Goal: Submit feedback/report problem

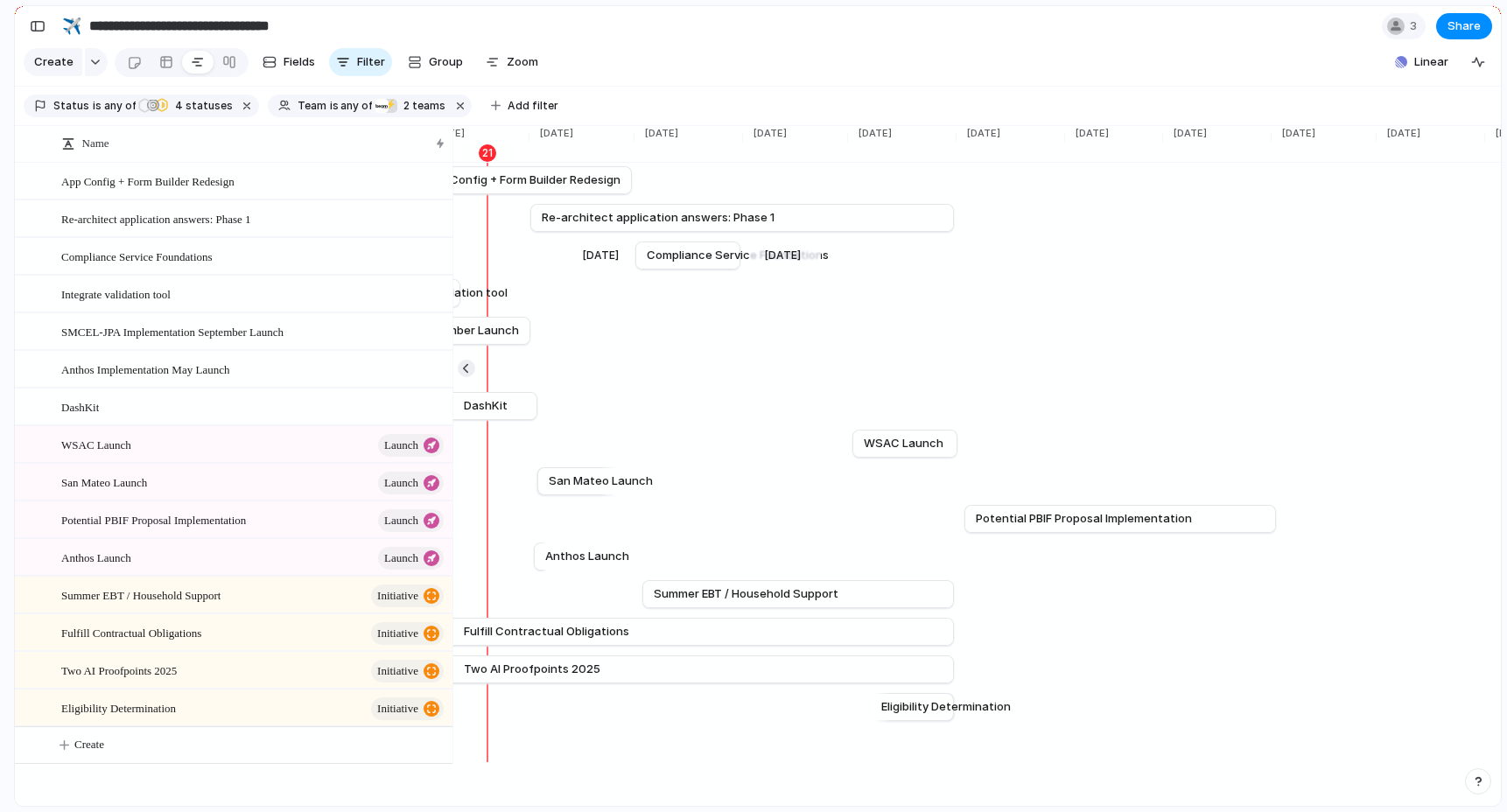
scroll to position [0, 3821]
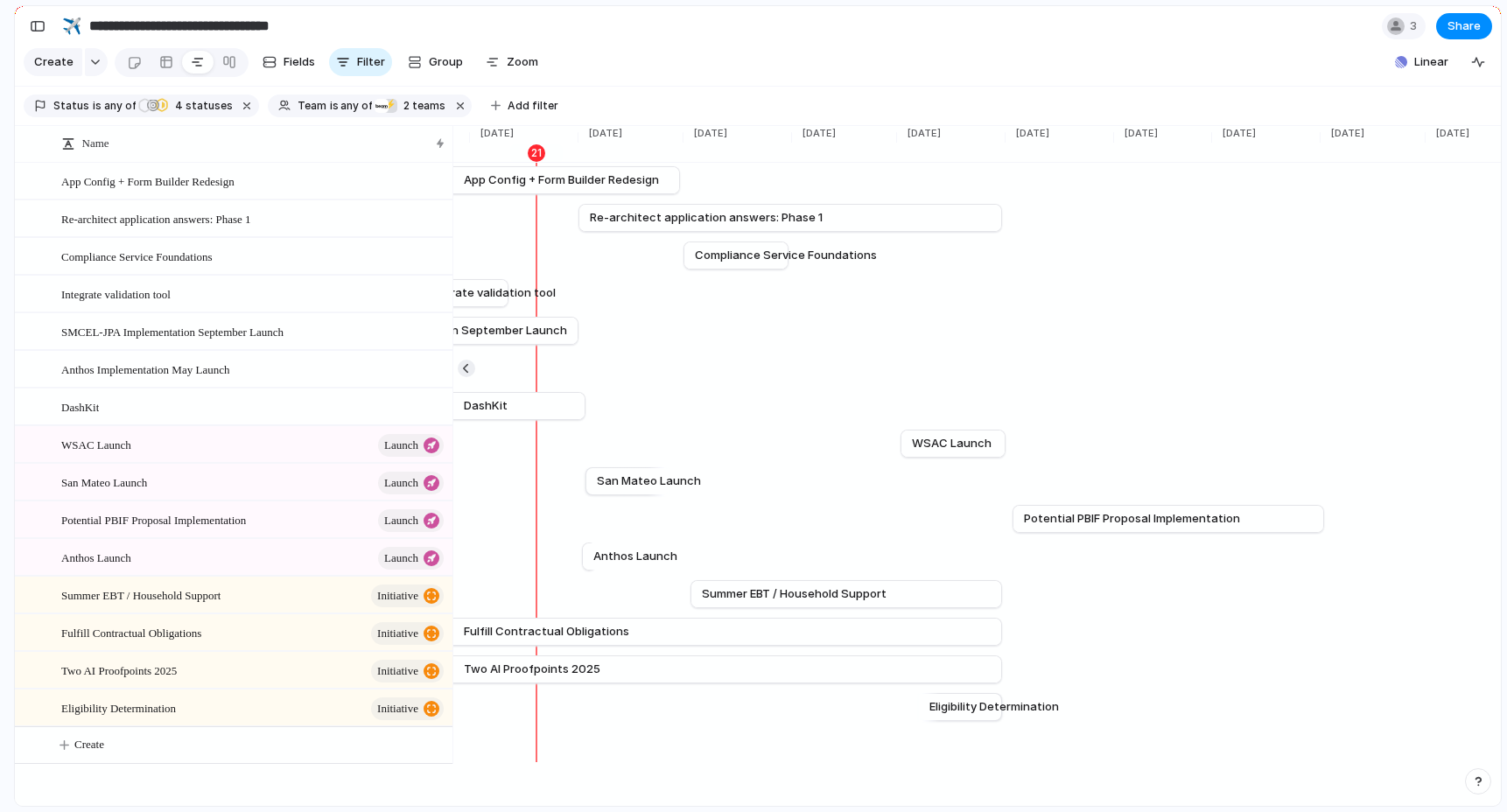
click at [670, 45] on section "Create Fields Filter Group Zoom Linear" at bounding box center [757, 66] width 1486 height 42
click at [595, 46] on section "Create Fields Filter Group Zoom Linear" at bounding box center [757, 66] width 1486 height 42
click at [39, 24] on div "button" at bounding box center [38, 26] width 16 height 12
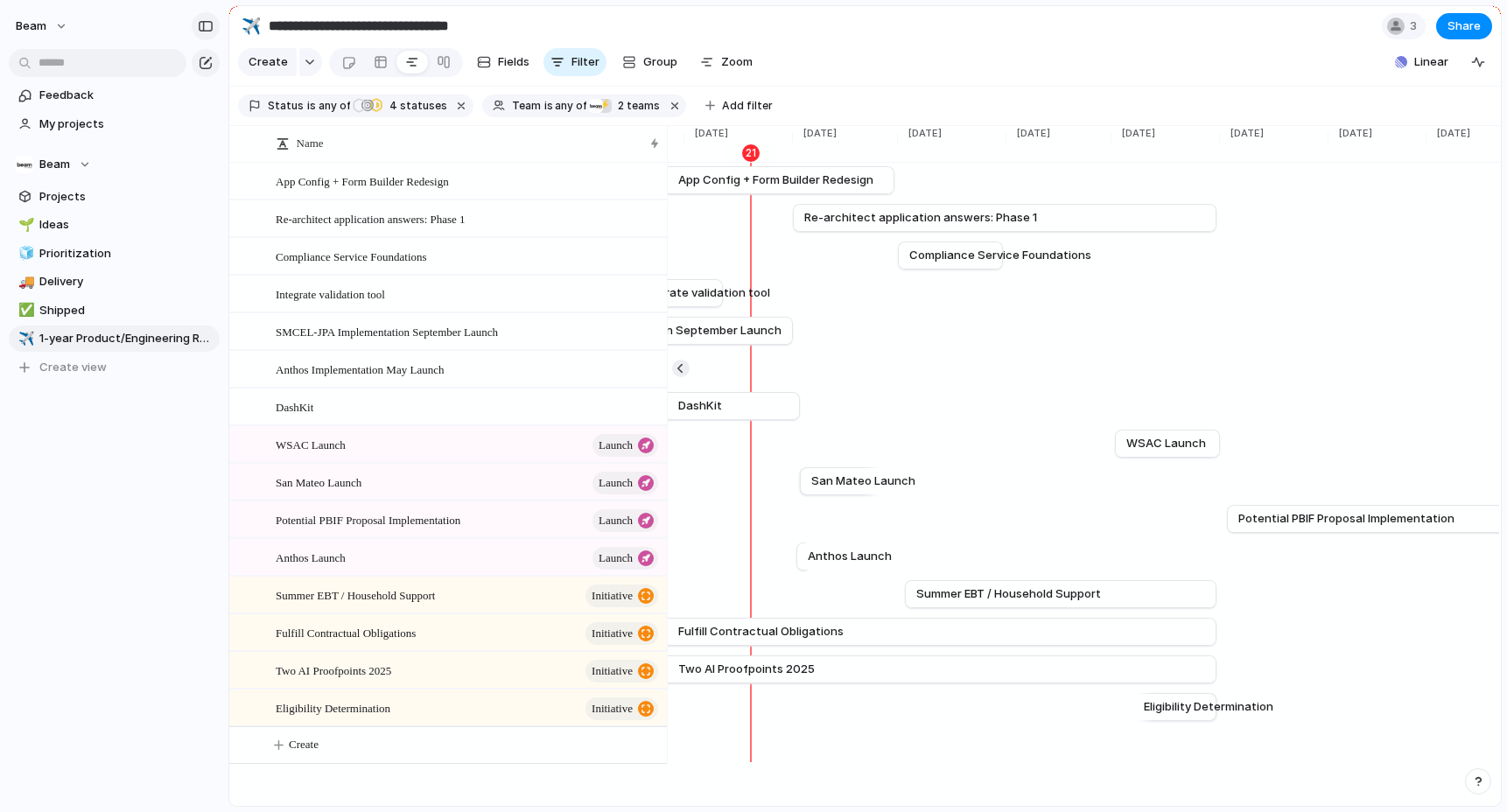
click at [207, 20] on div "button" at bounding box center [205, 26] width 16 height 12
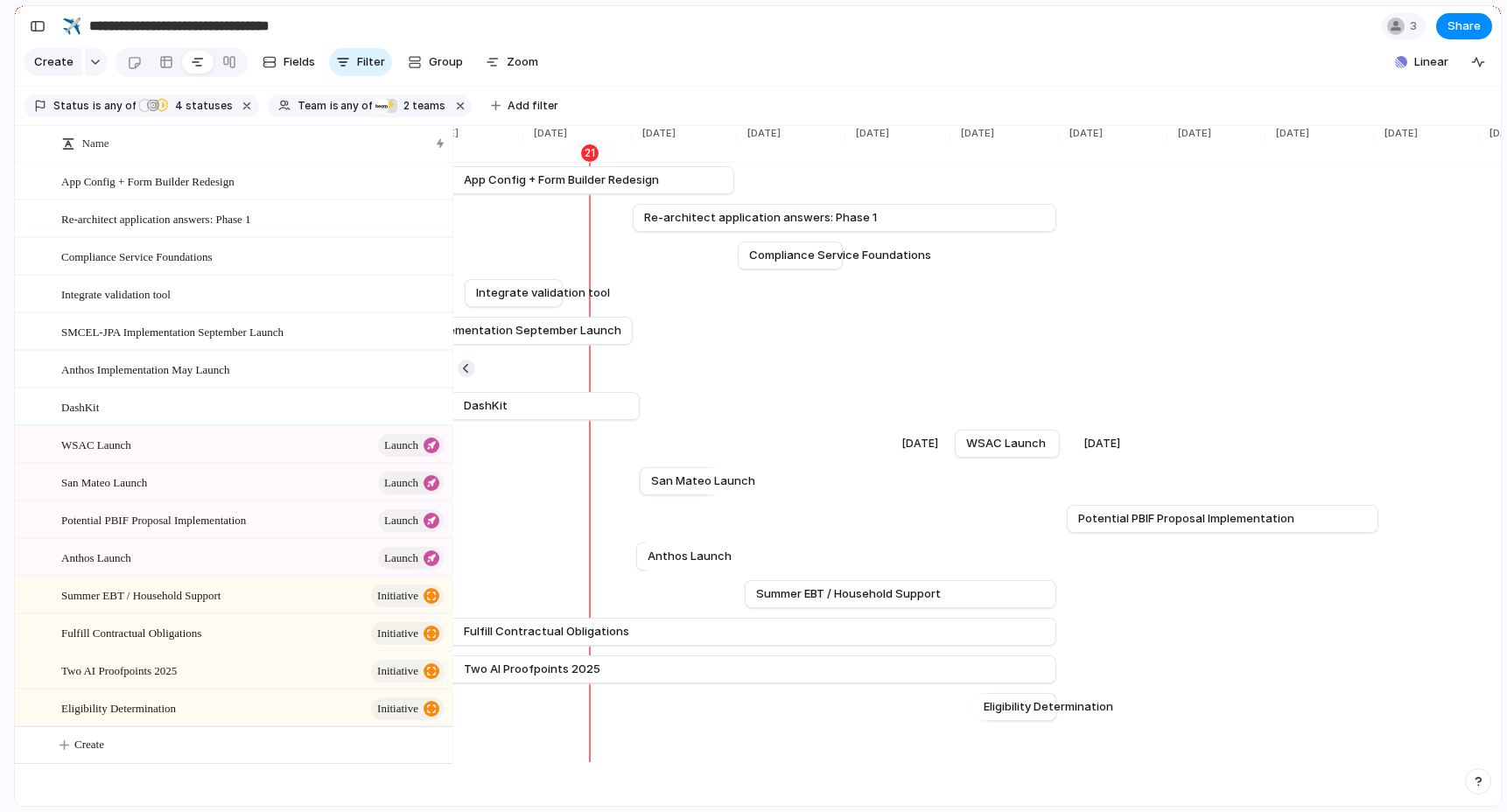
scroll to position [0, 3766]
